Goal: Entertainment & Leisure: Consume media (video, audio)

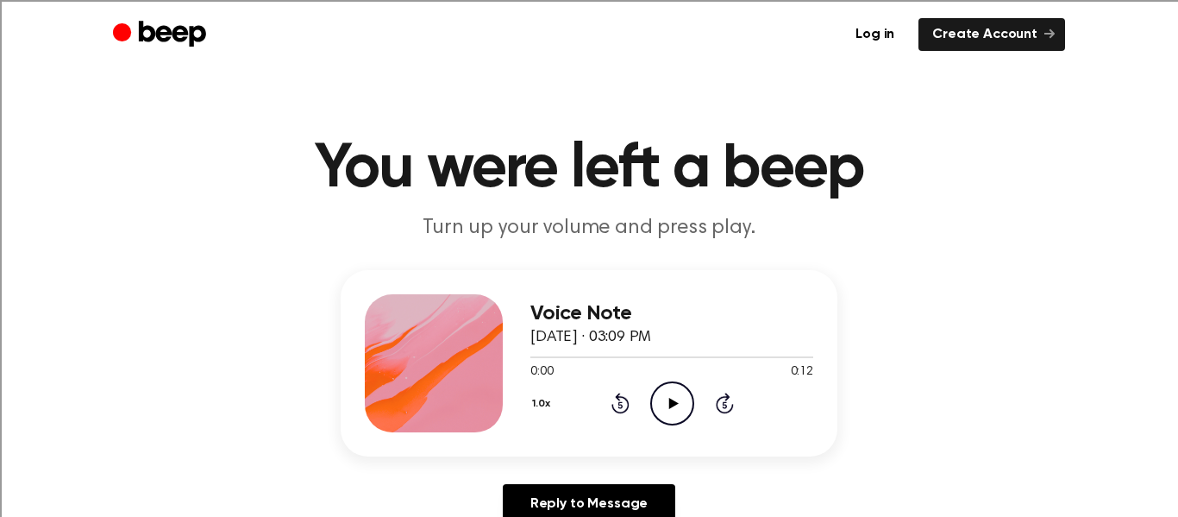
click at [675, 402] on icon at bounding box center [673, 403] width 9 height 11
click at [669, 409] on icon "Play Audio" at bounding box center [672, 403] width 44 height 44
click at [678, 394] on icon "Play Audio" at bounding box center [672, 403] width 44 height 44
